Goal: Find specific page/section: Find specific page/section

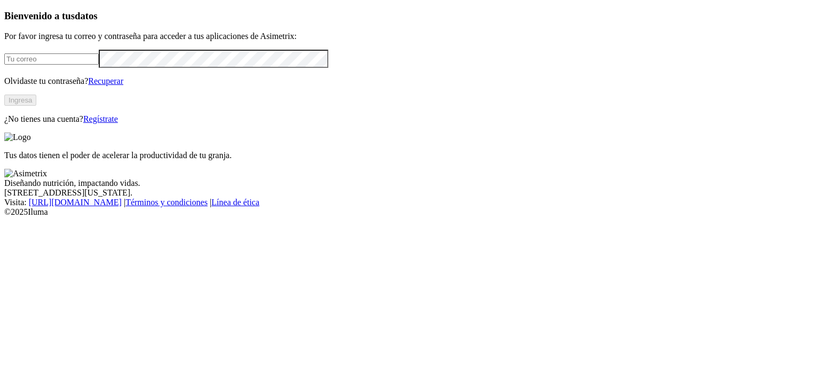
type input "[EMAIL_ADDRESS][DOMAIN_NAME]"
click at [36, 106] on button "Ingresa" at bounding box center [20, 100] width 32 height 11
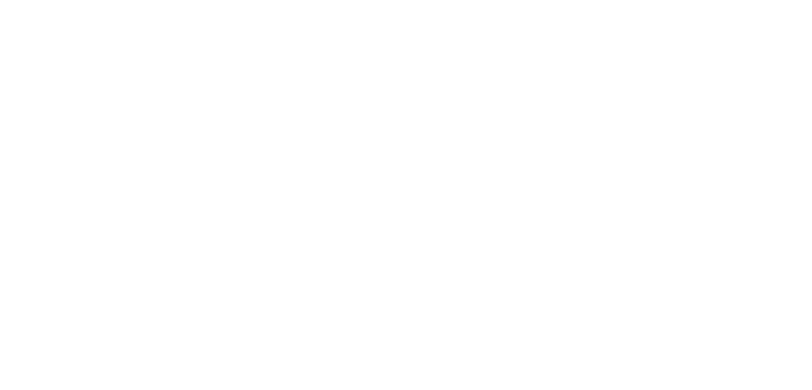
drag, startPoint x: 22, startPoint y: 14, endPoint x: 770, endPoint y: 17, distance: 747.7
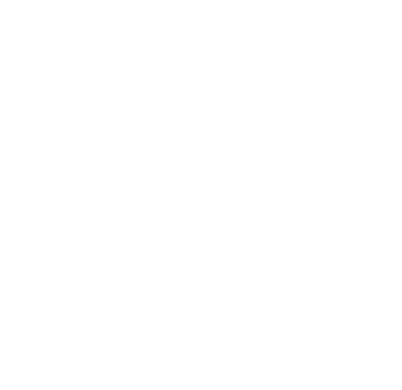
drag, startPoint x: 109, startPoint y: 160, endPoint x: 96, endPoint y: 193, distance: 35.7
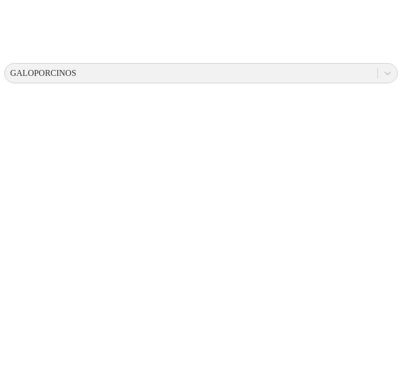
scroll to position [405, 0]
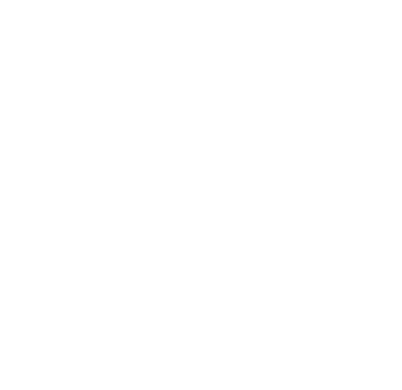
drag, startPoint x: 261, startPoint y: 167, endPoint x: 255, endPoint y: 189, distance: 22.5
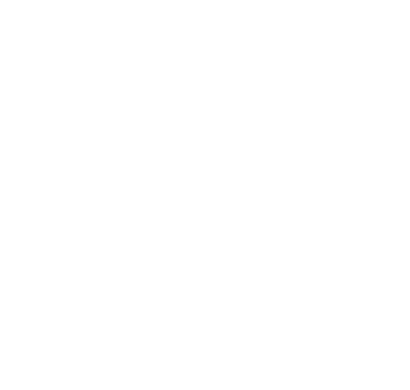
scroll to position [0, 0]
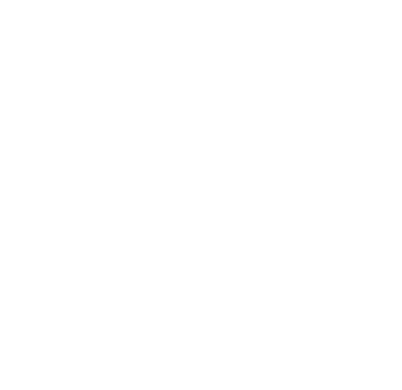
drag, startPoint x: 321, startPoint y: 27, endPoint x: 333, endPoint y: 18, distance: 15.0
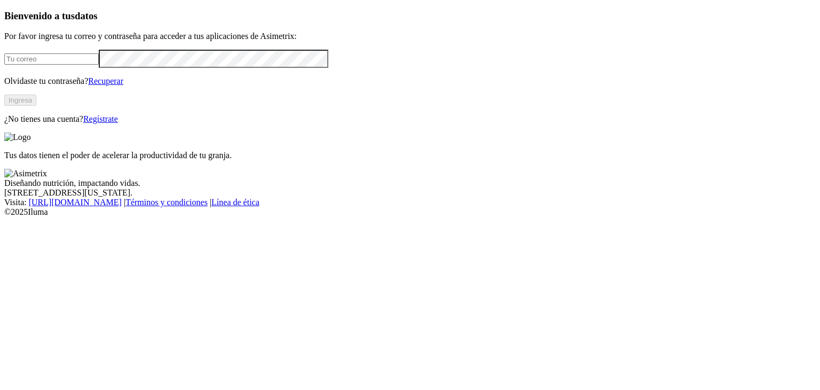
type input "[EMAIL_ADDRESS][DOMAIN_NAME]"
click at [36, 106] on button "Ingresa" at bounding box center [20, 100] width 32 height 11
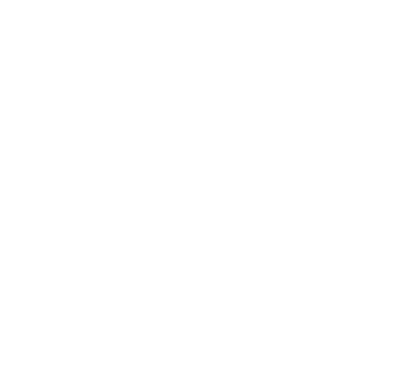
type input "sitio 3"
drag, startPoint x: 299, startPoint y: 56, endPoint x: 10, endPoint y: -10, distance: 295.9
